Goal: Task Accomplishment & Management: Manage account settings

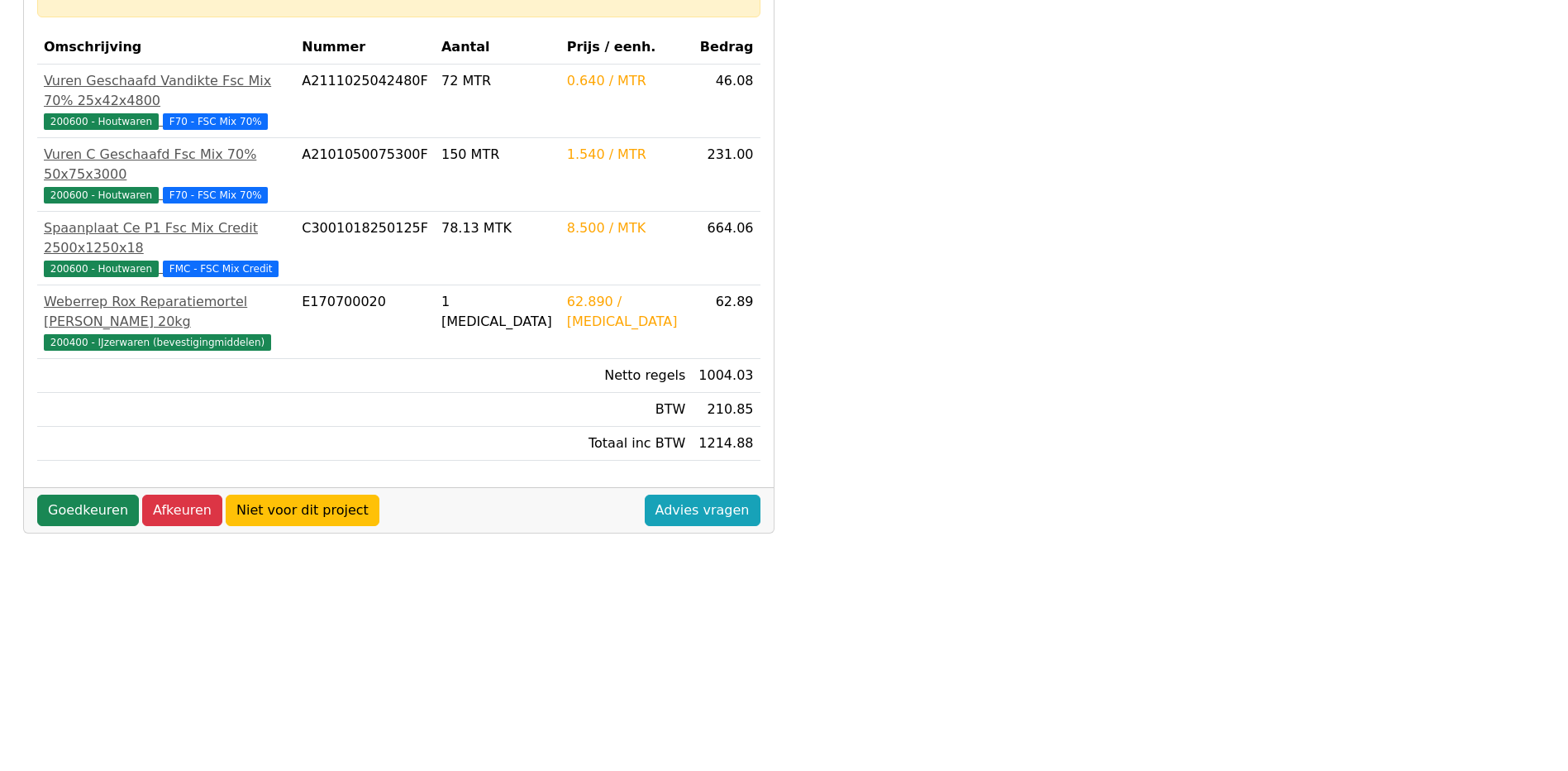
scroll to position [331, 0]
click at [77, 494] on link "Goedkeuren" at bounding box center [87, 510] width 101 height 32
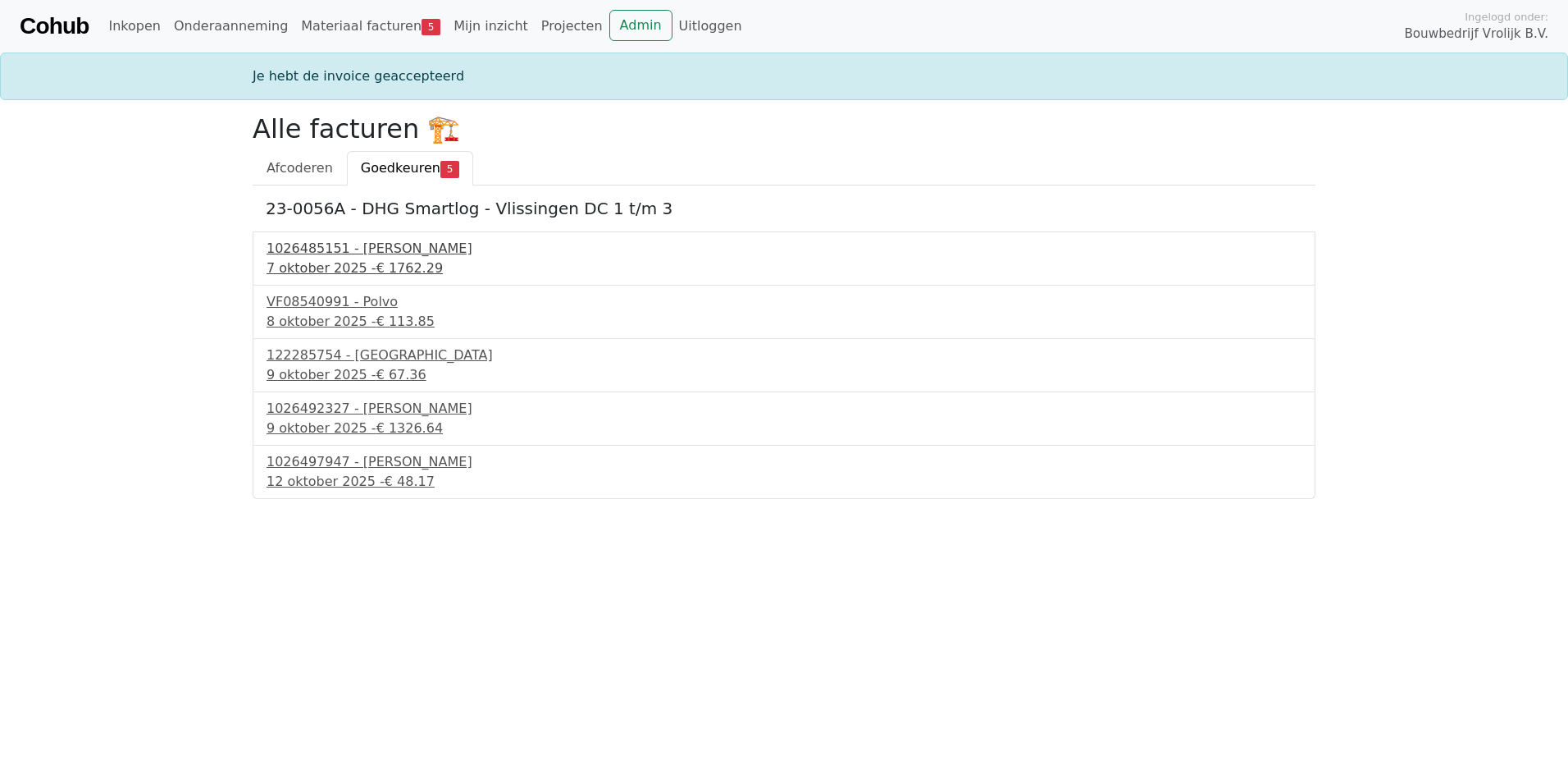
click at [340, 252] on div "1026485151 - Boels Verhuur" at bounding box center [784, 248] width 1035 height 20
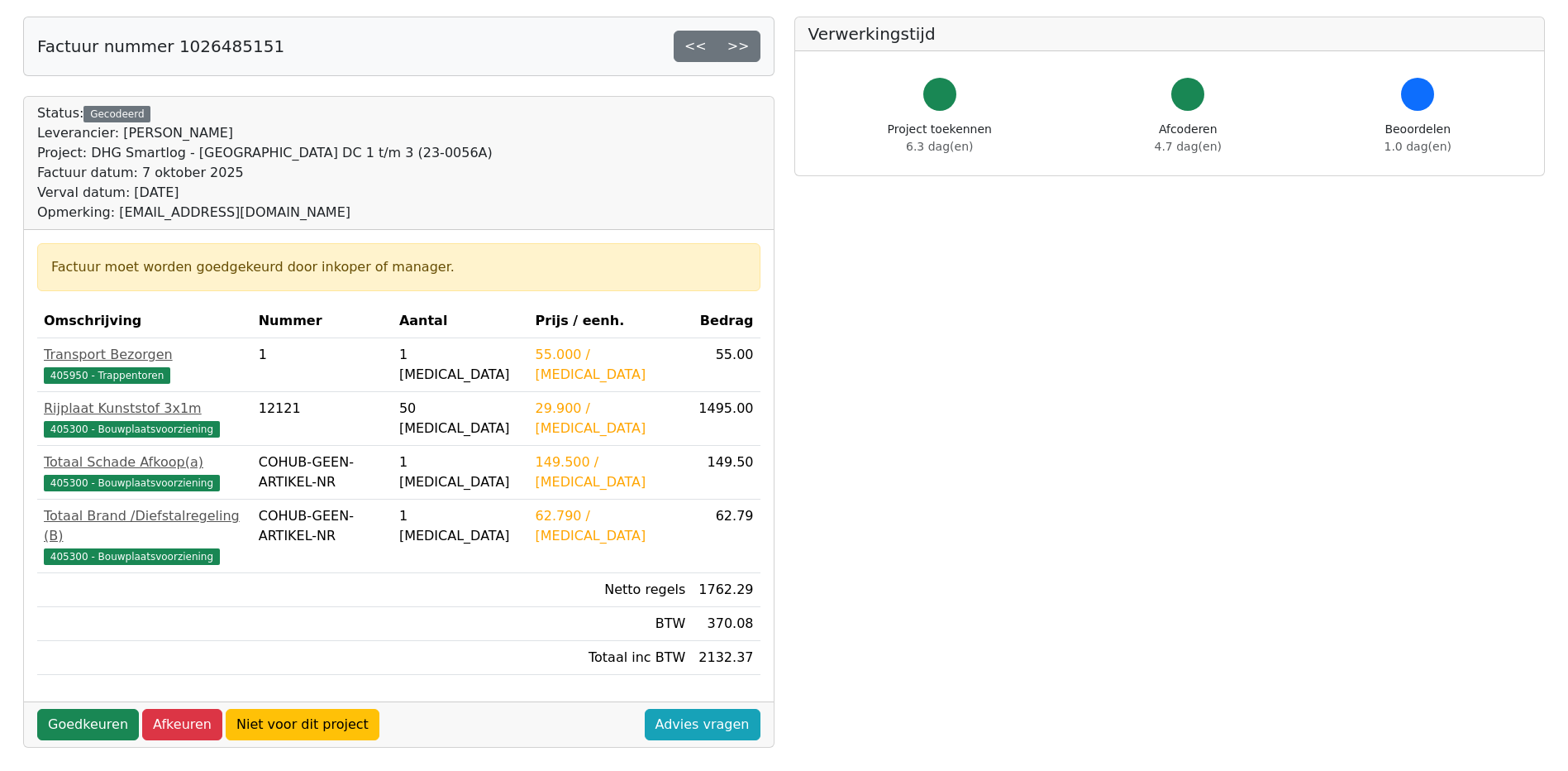
scroll to position [82, 0]
